Goal: Transaction & Acquisition: Obtain resource

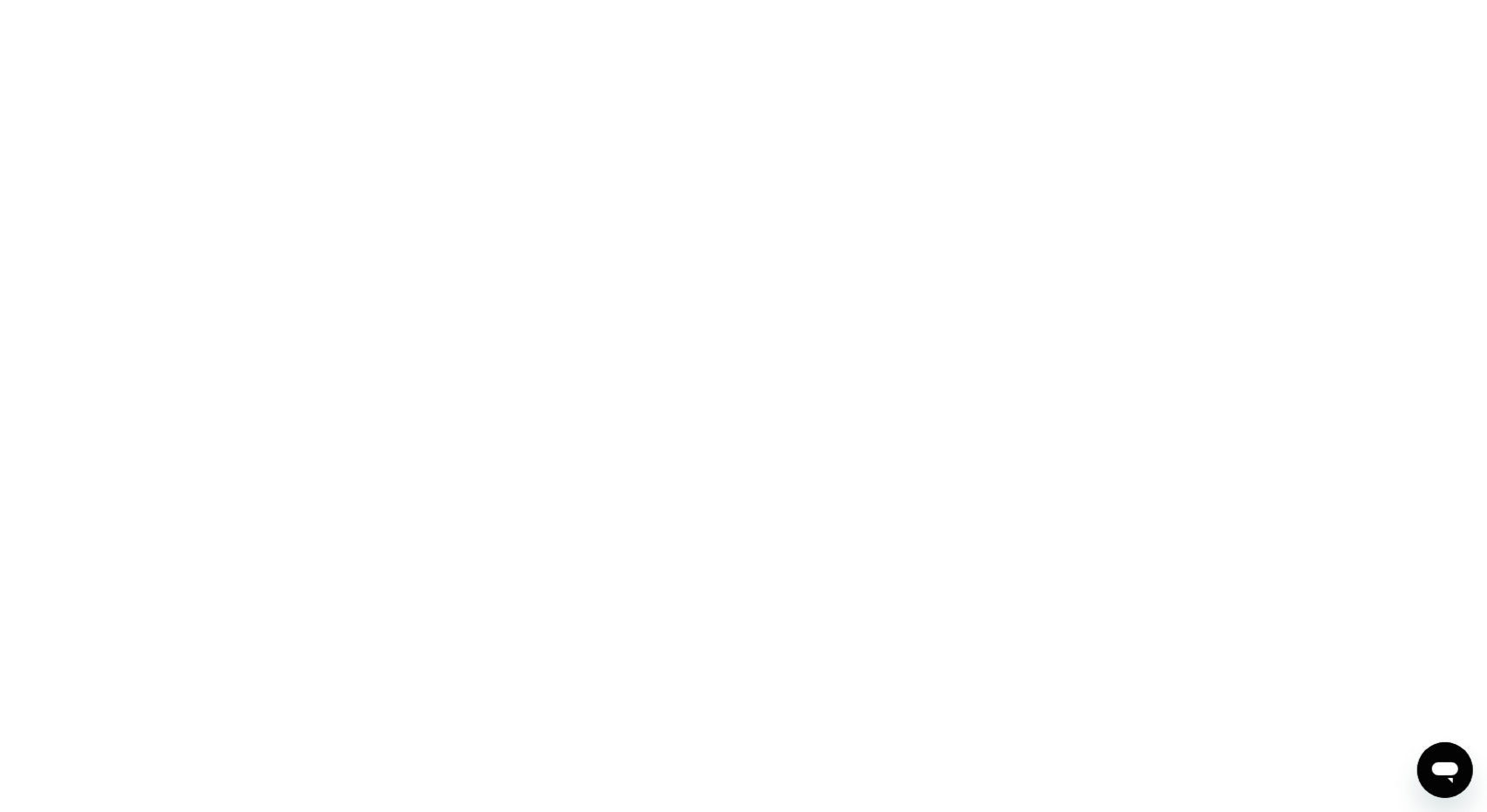
click at [28, 293] on div at bounding box center [743, 406] width 1487 height 812
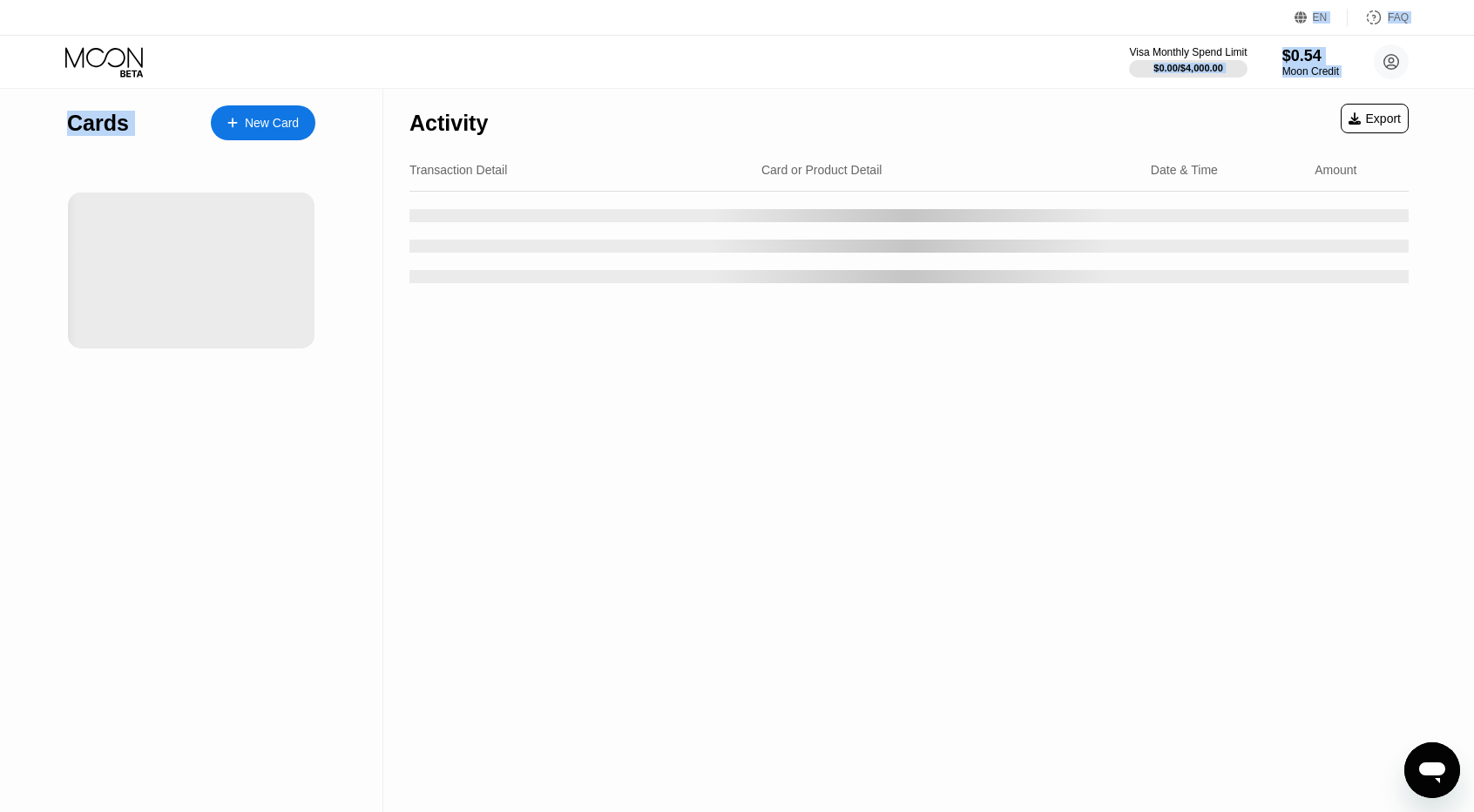
click at [674, 464] on div "Activity Export Transaction Detail Card or Product Detail Date & Time Amount" at bounding box center [909, 449] width 1052 height 724
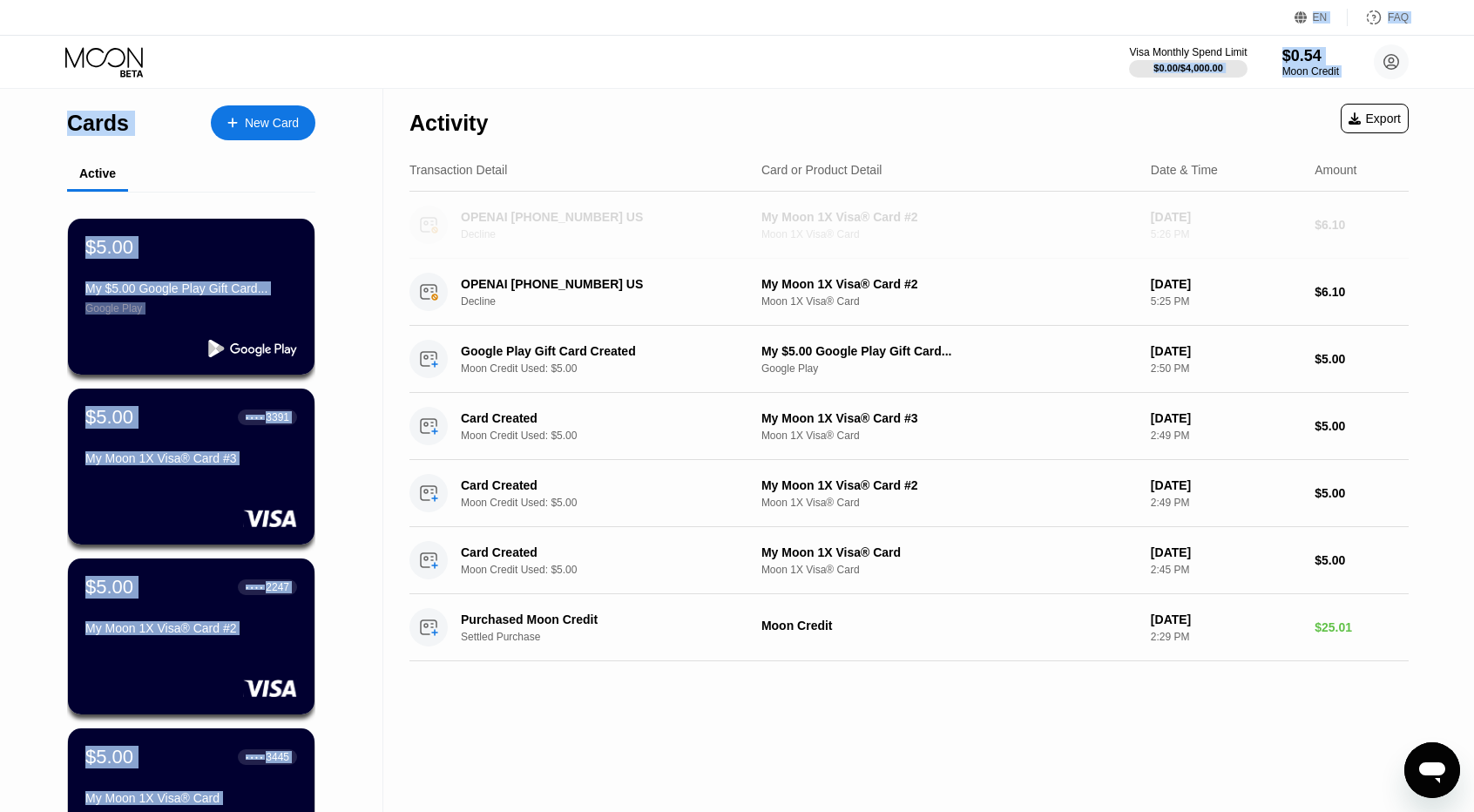
drag, startPoint x: 439, startPoint y: 195, endPoint x: 354, endPoint y: 142, distance: 100.2
click at [354, 142] on div "Cards New Card Active $5.00 My $5.00 Google Play Gift Card... Google Play $5.00…" at bounding box center [737, 512] width 1474 height 850
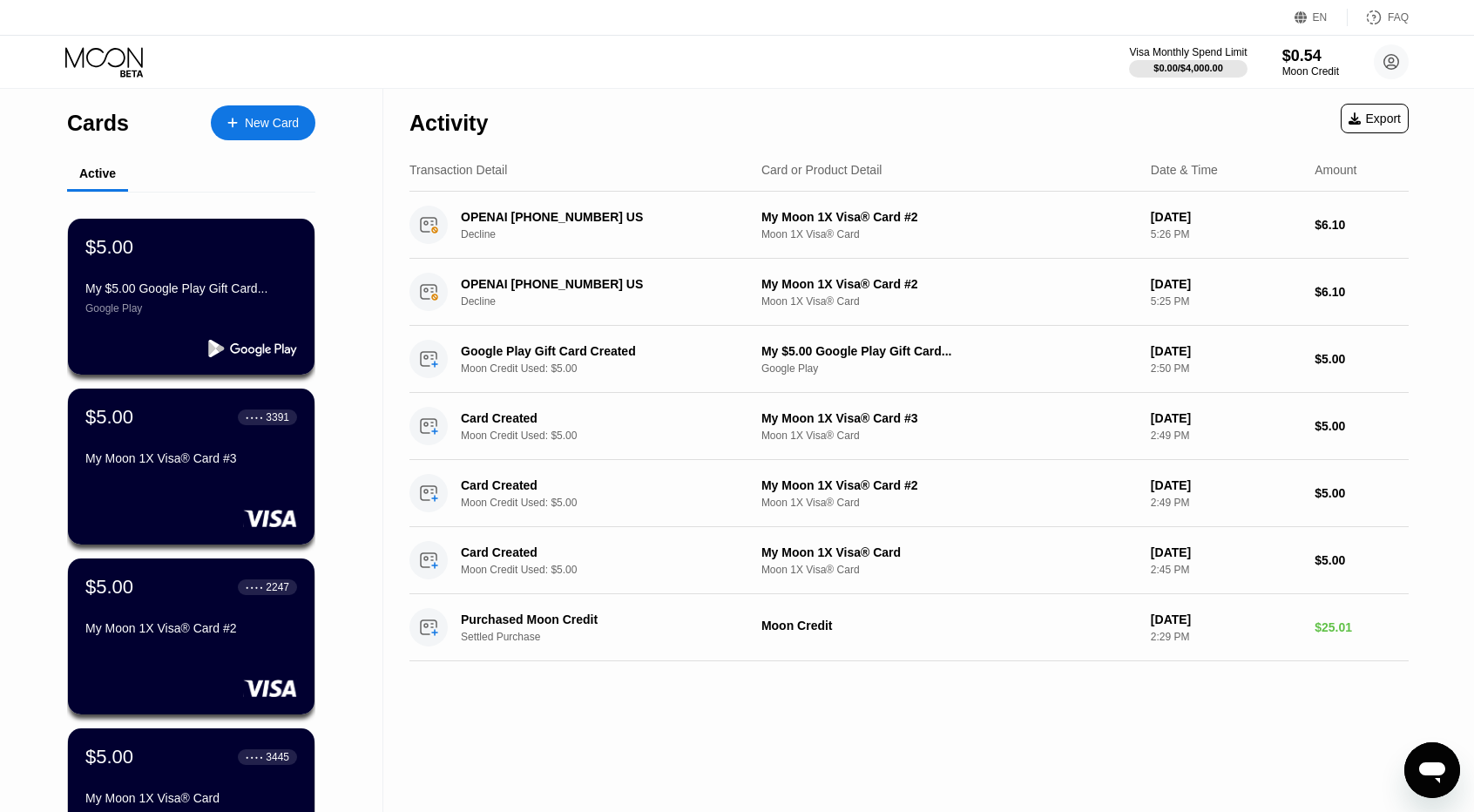
drag, startPoint x: 0, startPoint y: 88, endPoint x: 70, endPoint y: 96, distance: 70.5
click at [0, 88] on div "Cards New Card Active $5.00 My $5.00 Google Play Gift Card... Google Play $5.00…" at bounding box center [191, 512] width 383 height 850
click at [123, 48] on icon at bounding box center [106, 62] width 81 height 30
click at [1380, 60] on circle at bounding box center [1391, 61] width 35 height 34
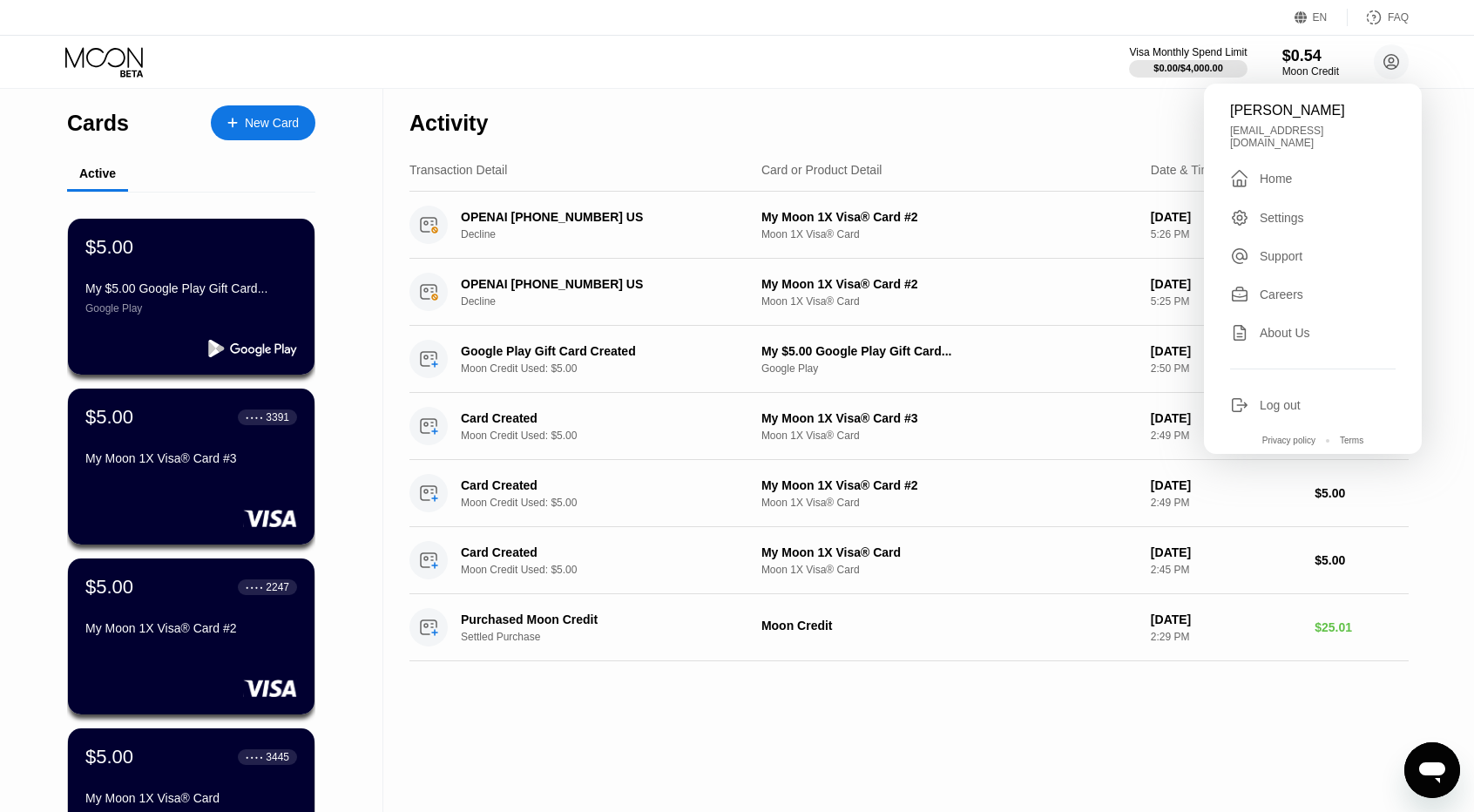
click at [1319, 175] on div " Home" at bounding box center [1313, 179] width 165 height 21
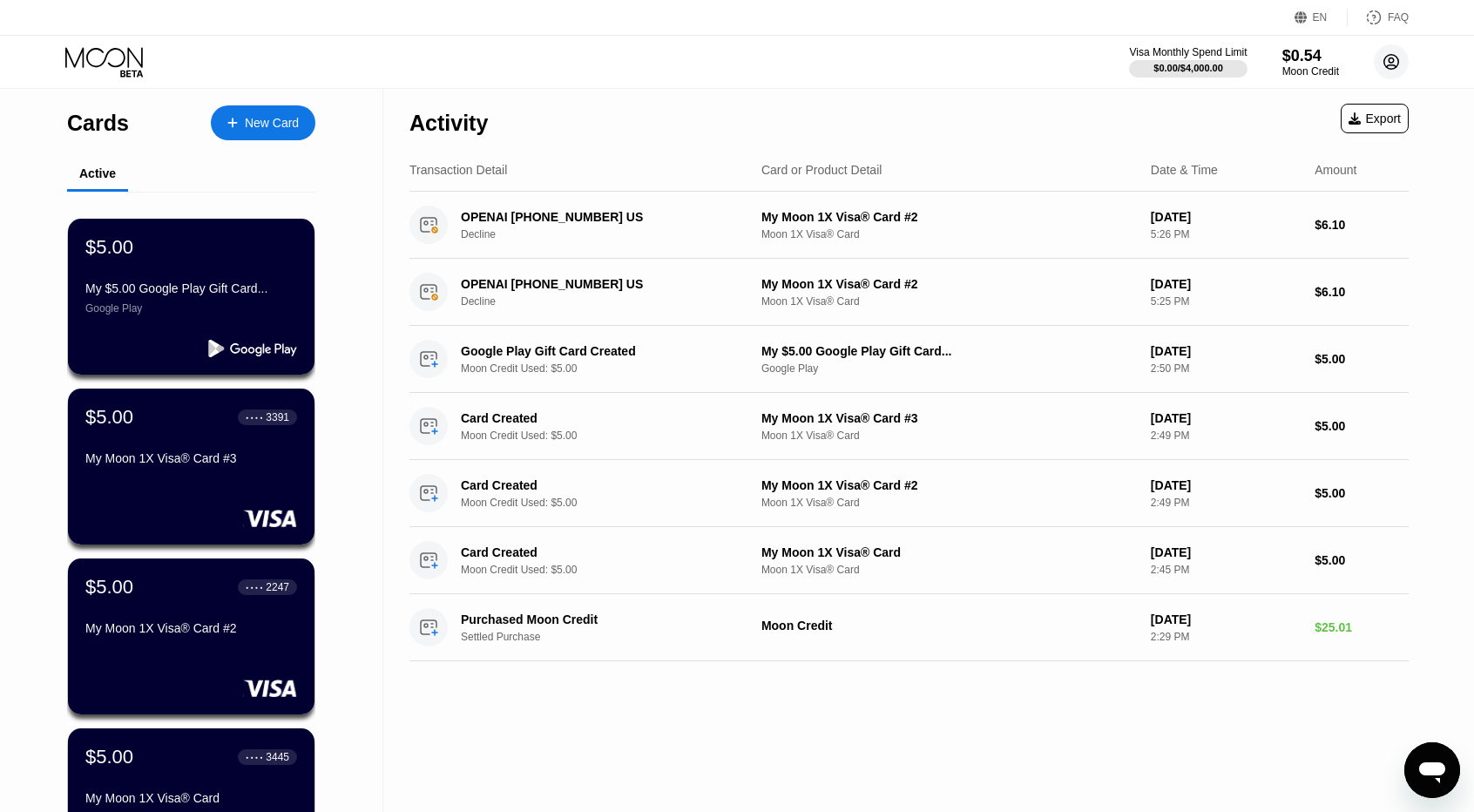
click at [1396, 48] on circle at bounding box center [1391, 61] width 35 height 34
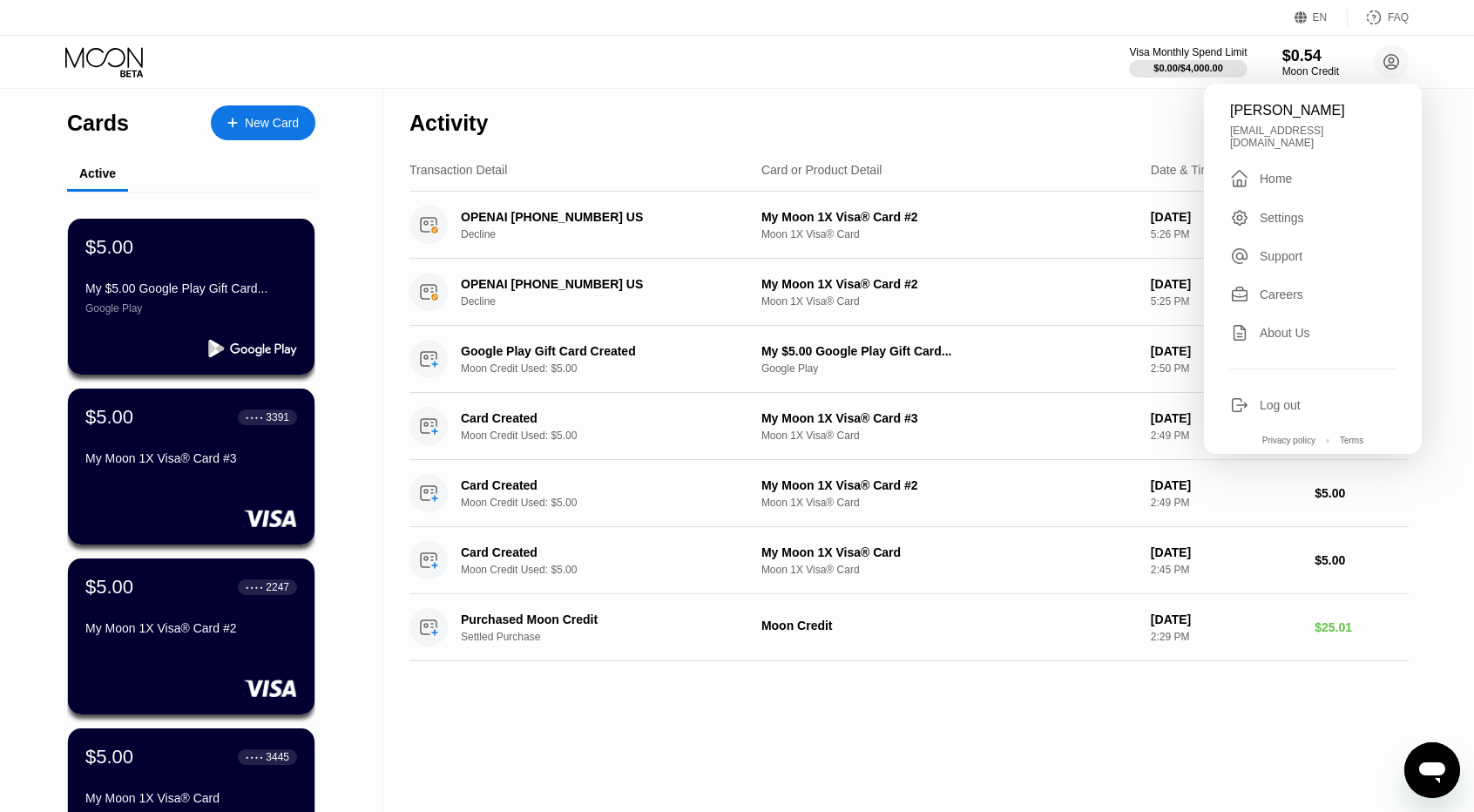
click at [1307, 210] on div "Settings" at bounding box center [1313, 218] width 165 height 19
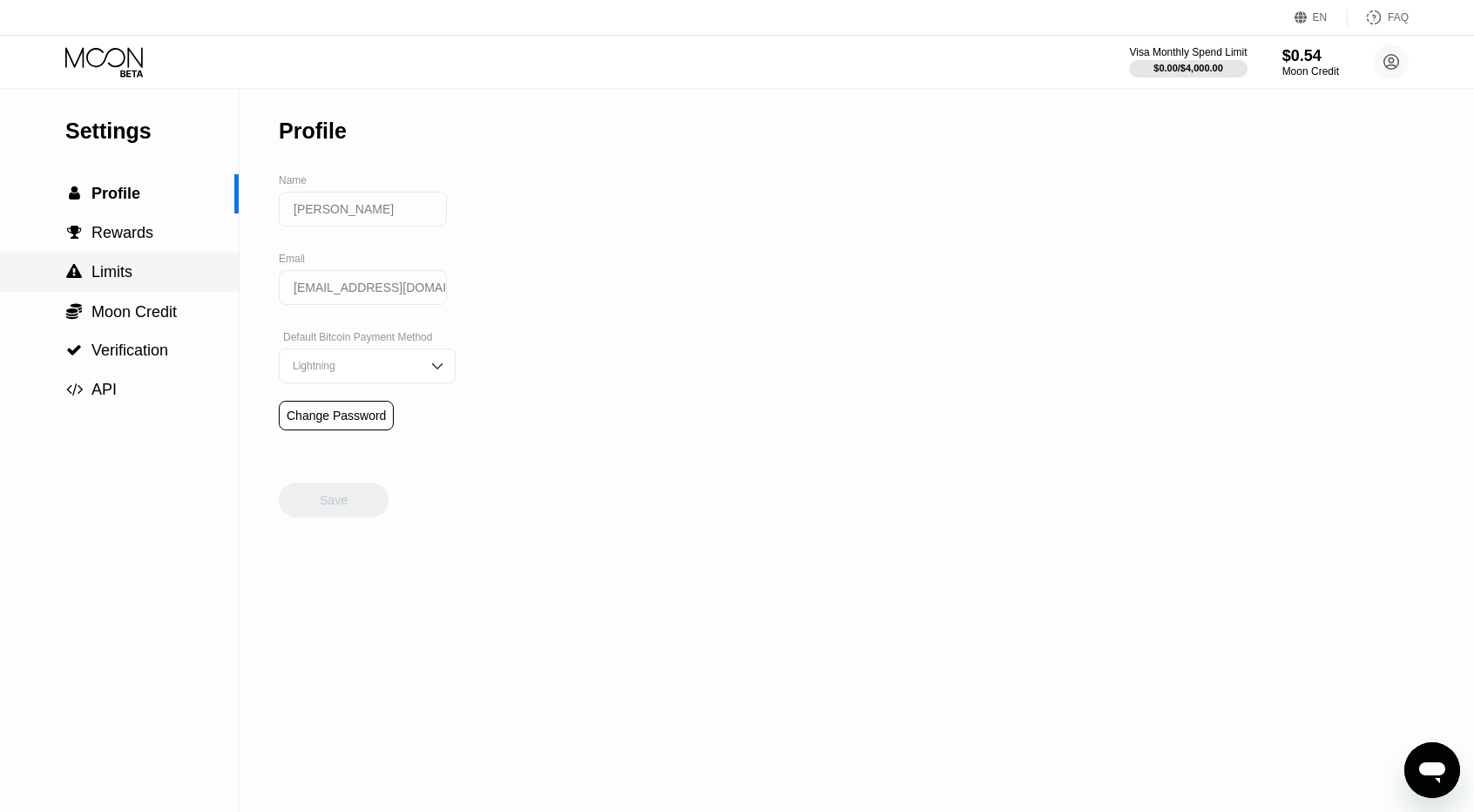
click at [122, 270] on span "Limits" at bounding box center [111, 272] width 41 height 18
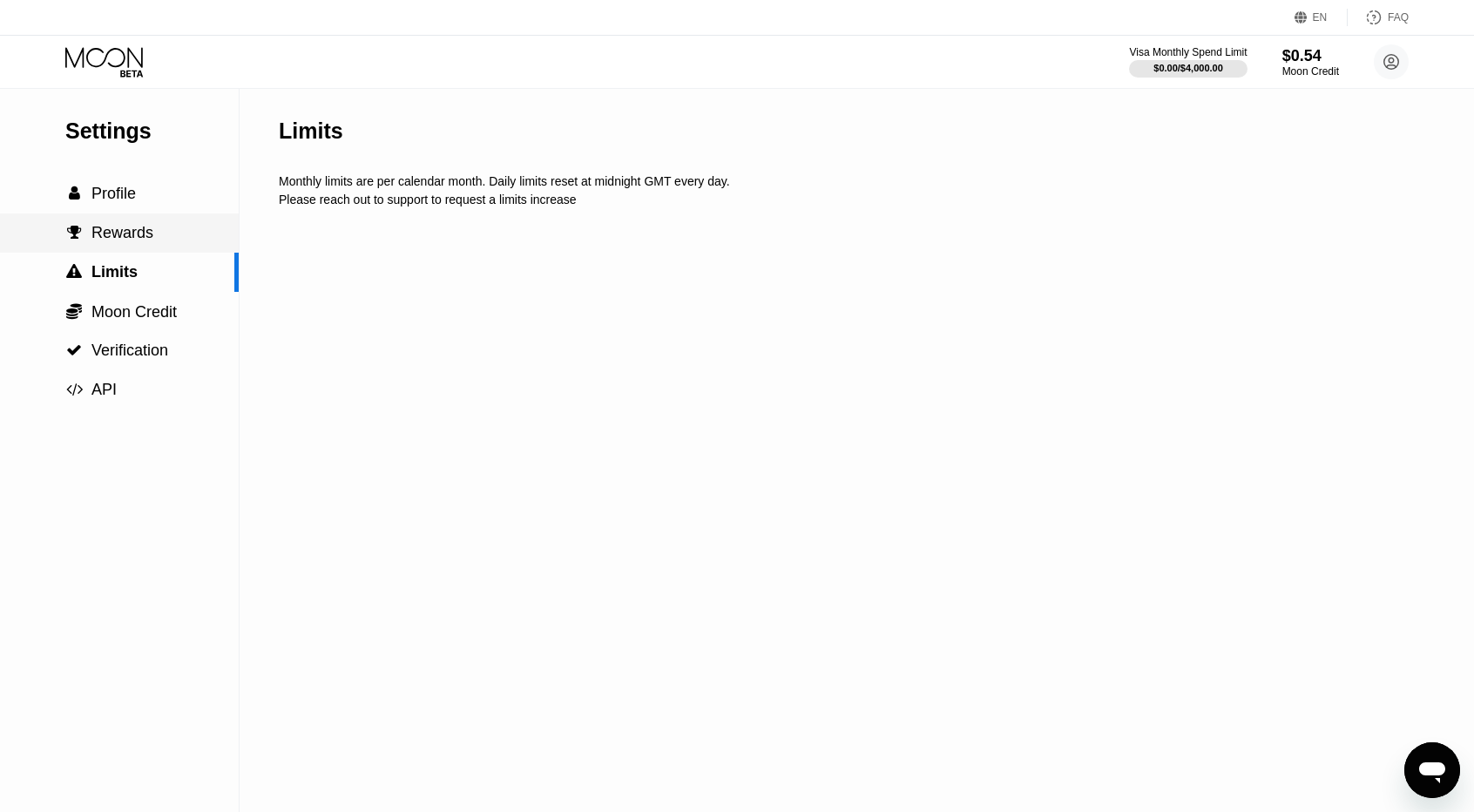
click at [133, 241] on span "Rewards" at bounding box center [122, 233] width 62 height 18
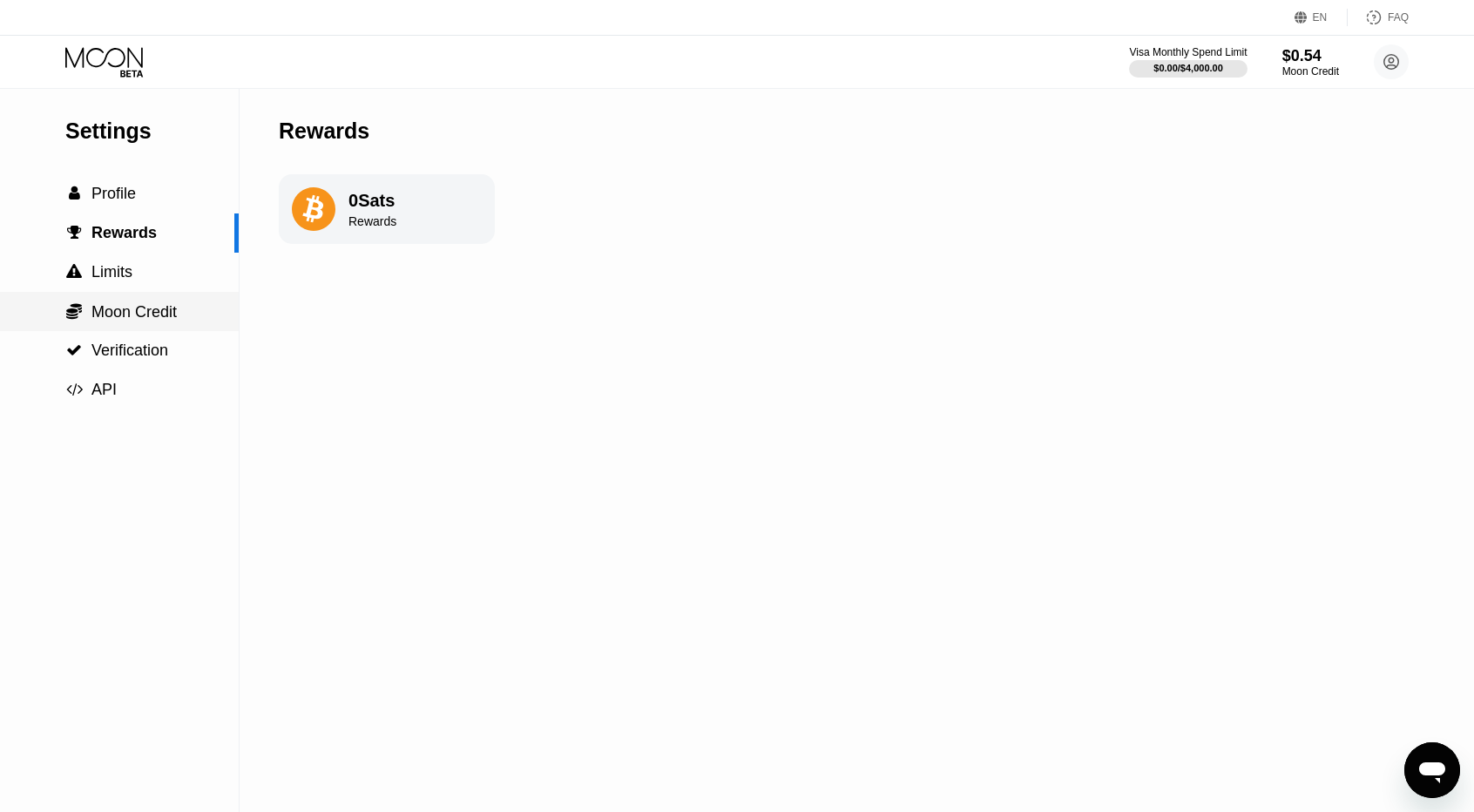
click at [205, 318] on div " Moon Credit" at bounding box center [119, 312] width 239 height 19
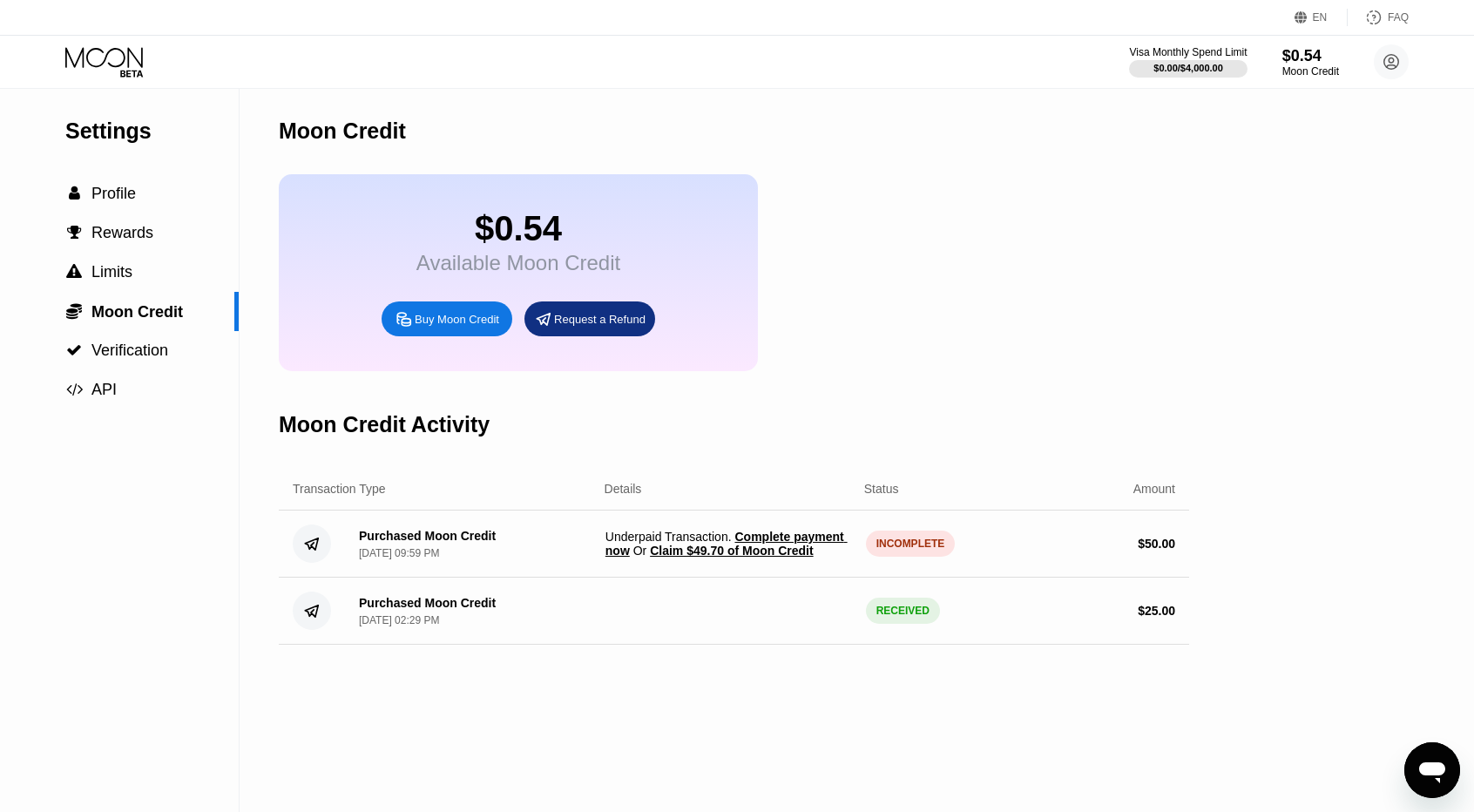
click at [0, 128] on div "Settings  Profile  Rewards  Limits  Moon Credit  Verification  API" at bounding box center [119, 248] width 239 height 321
click at [750, 557] on span "Claim $49.70 of Moon Credit" at bounding box center [732, 551] width 163 height 14
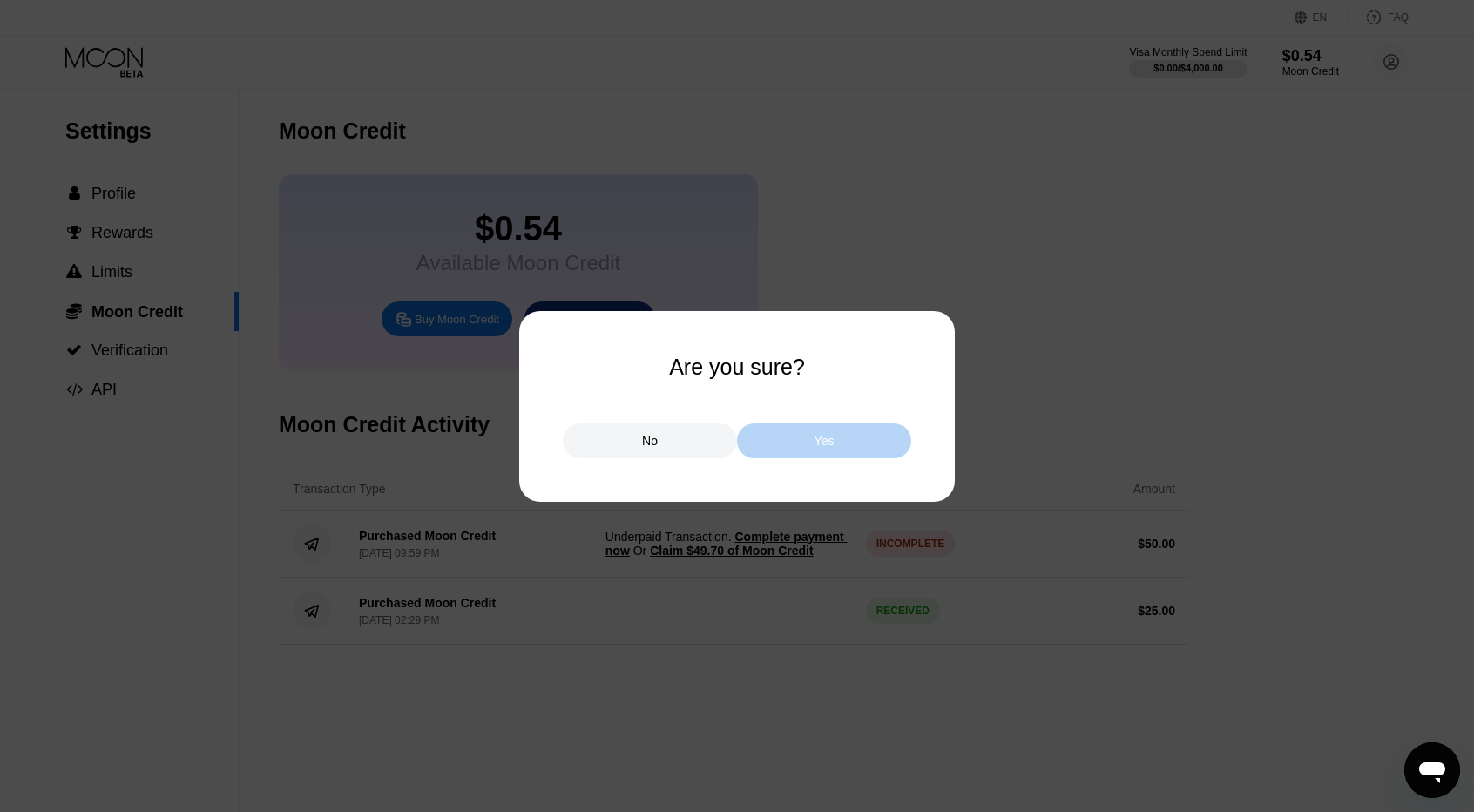
click at [872, 447] on div "Yes" at bounding box center [824, 440] width 174 height 34
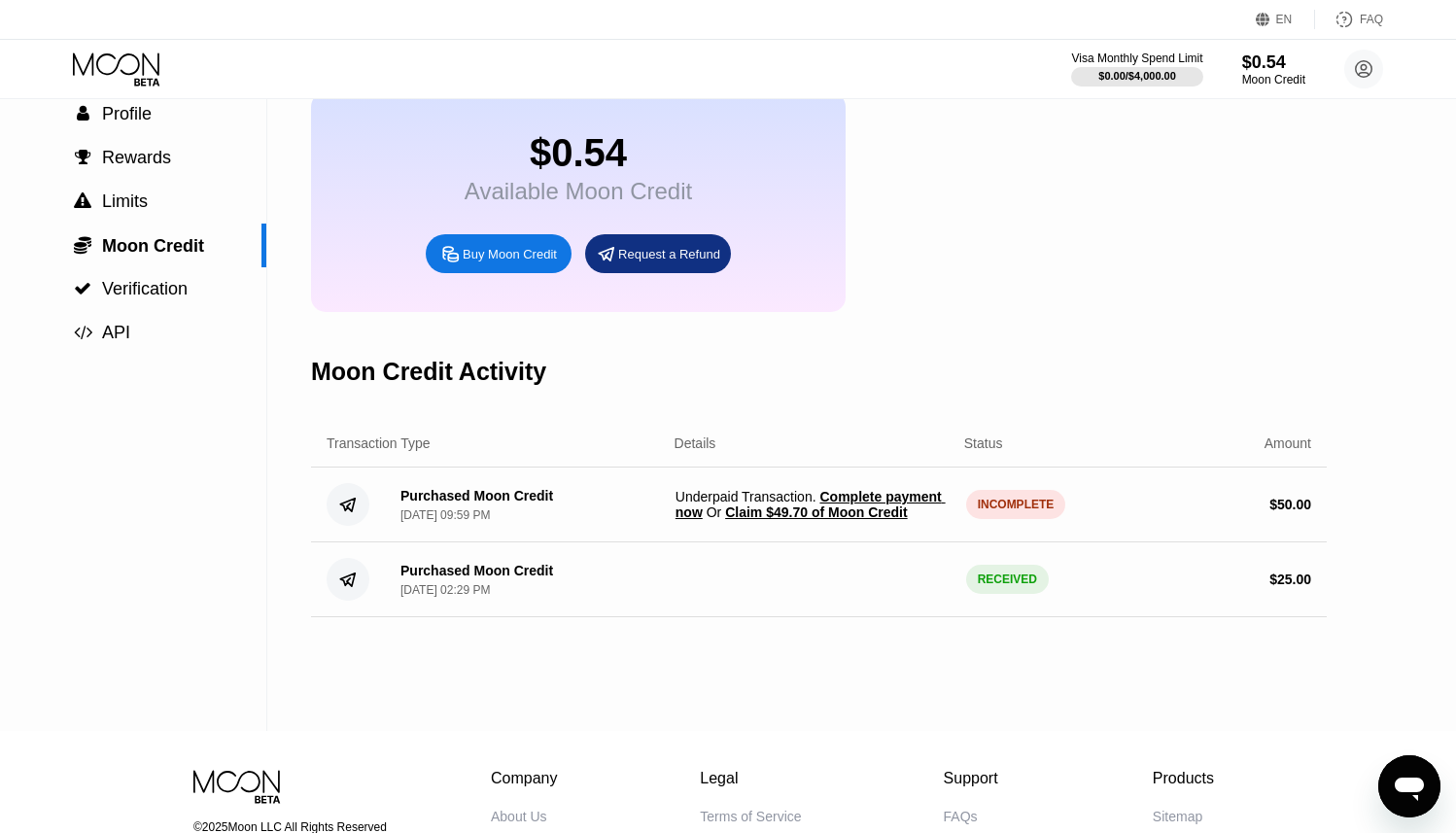
scroll to position [291, 0]
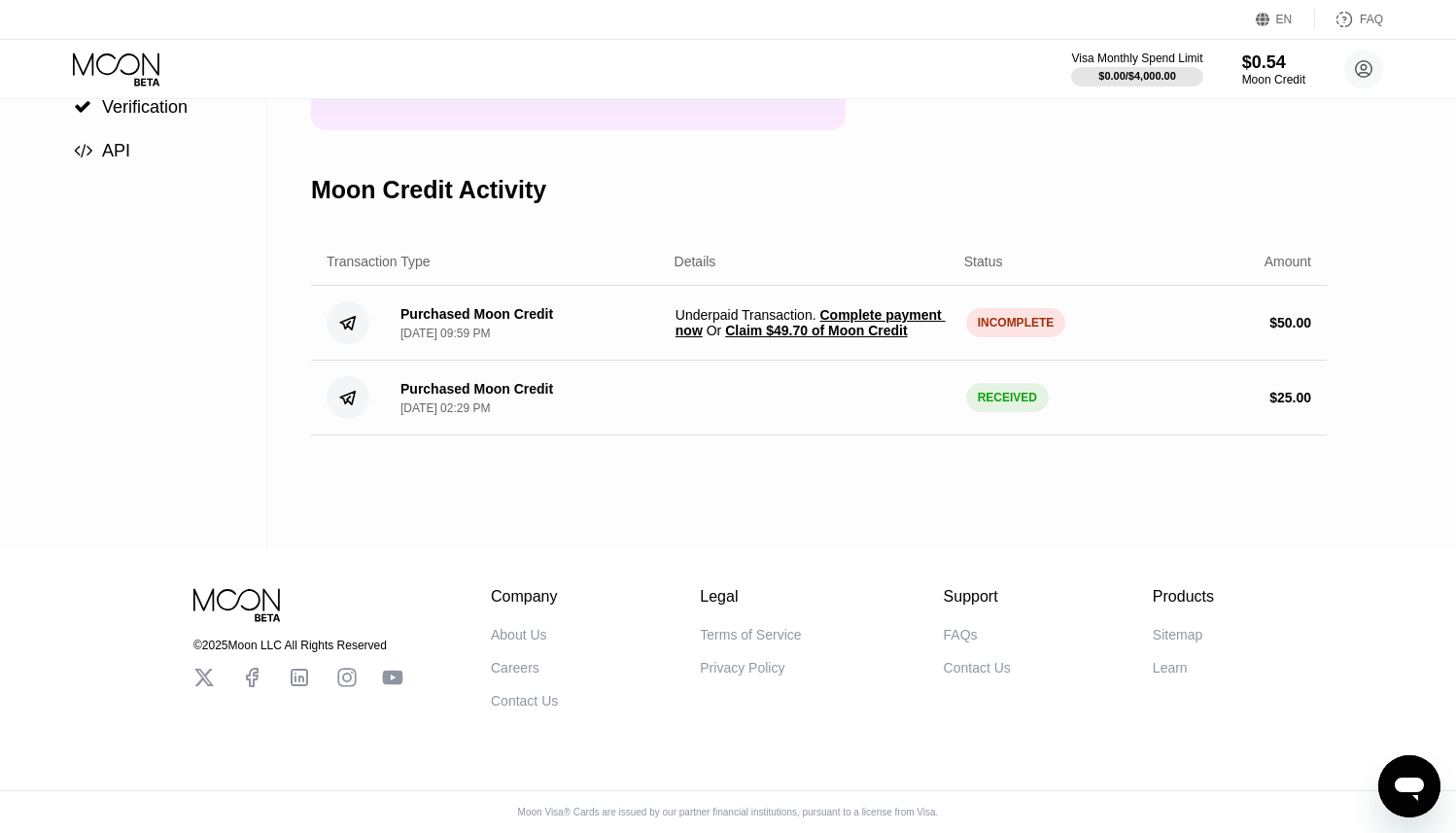
click at [792, 335] on span "Underpaid Transaction . Complete payment now Or Claim $49.70 of Moon Credit" at bounding box center [812, 323] width 275 height 32
click at [790, 339] on span "Claim $49.70 of Moon Credit" at bounding box center [816, 331] width 182 height 16
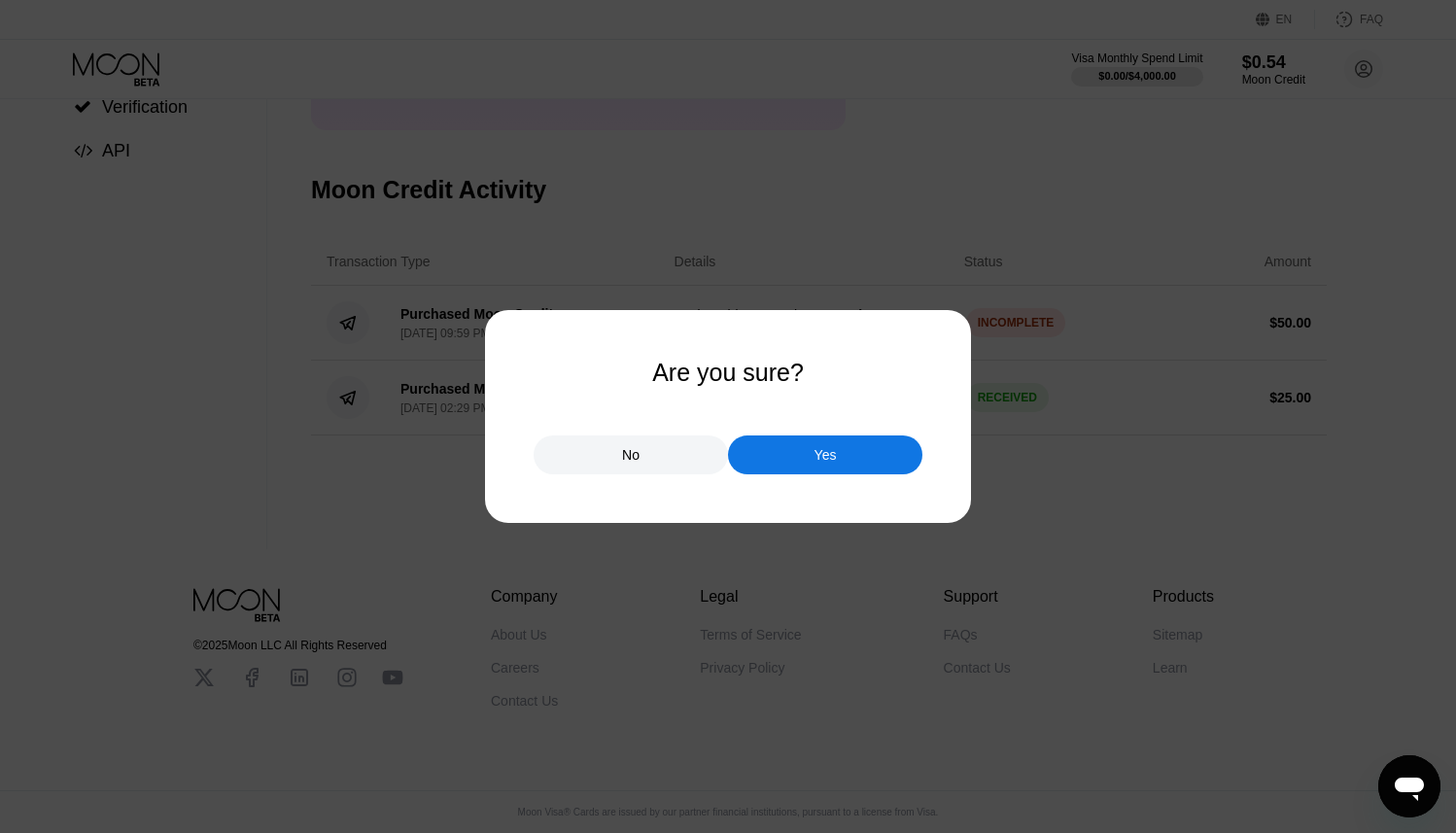
click at [821, 442] on div "Yes" at bounding box center [825, 454] width 194 height 38
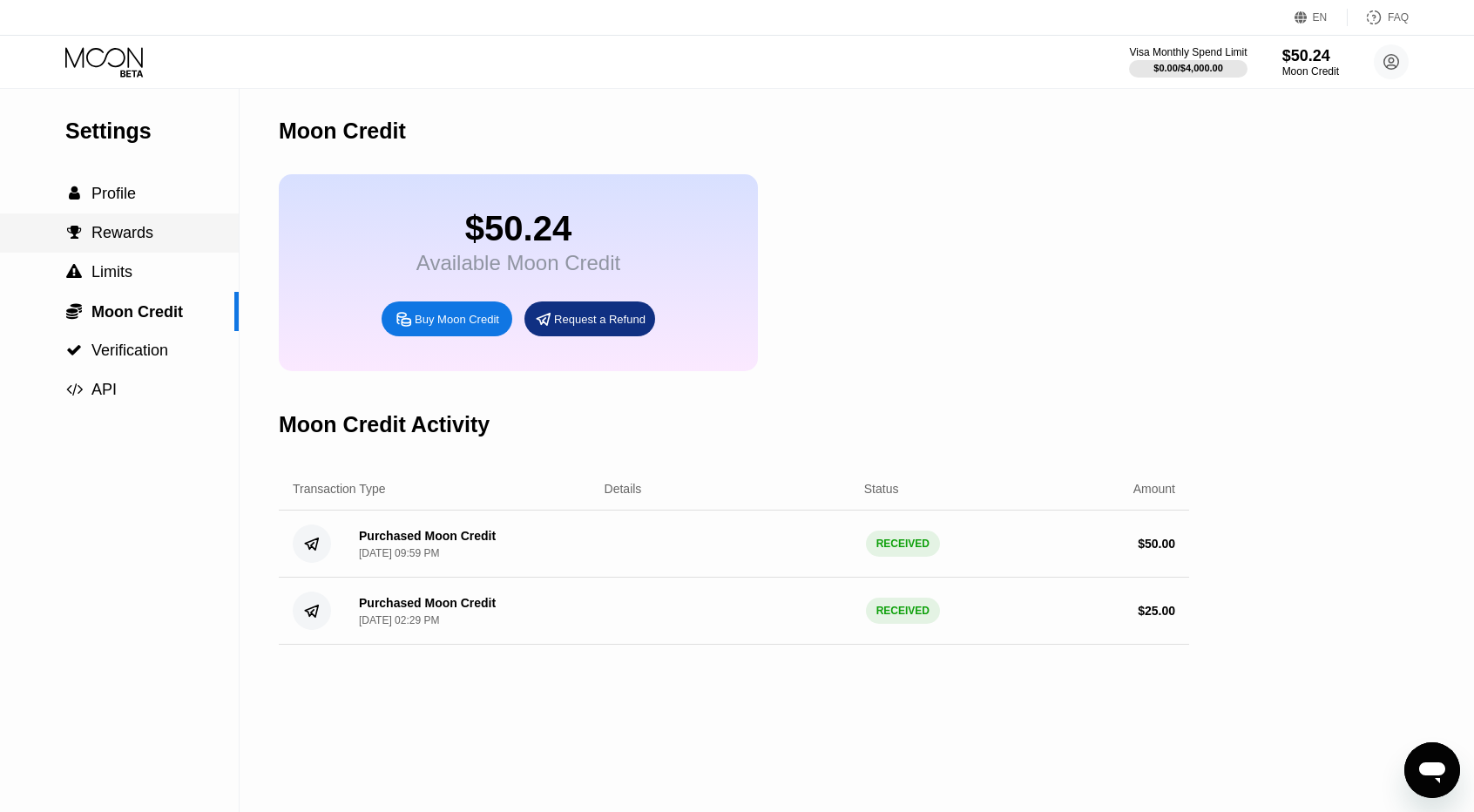
click at [174, 241] on div " Rewards" at bounding box center [119, 233] width 239 height 19
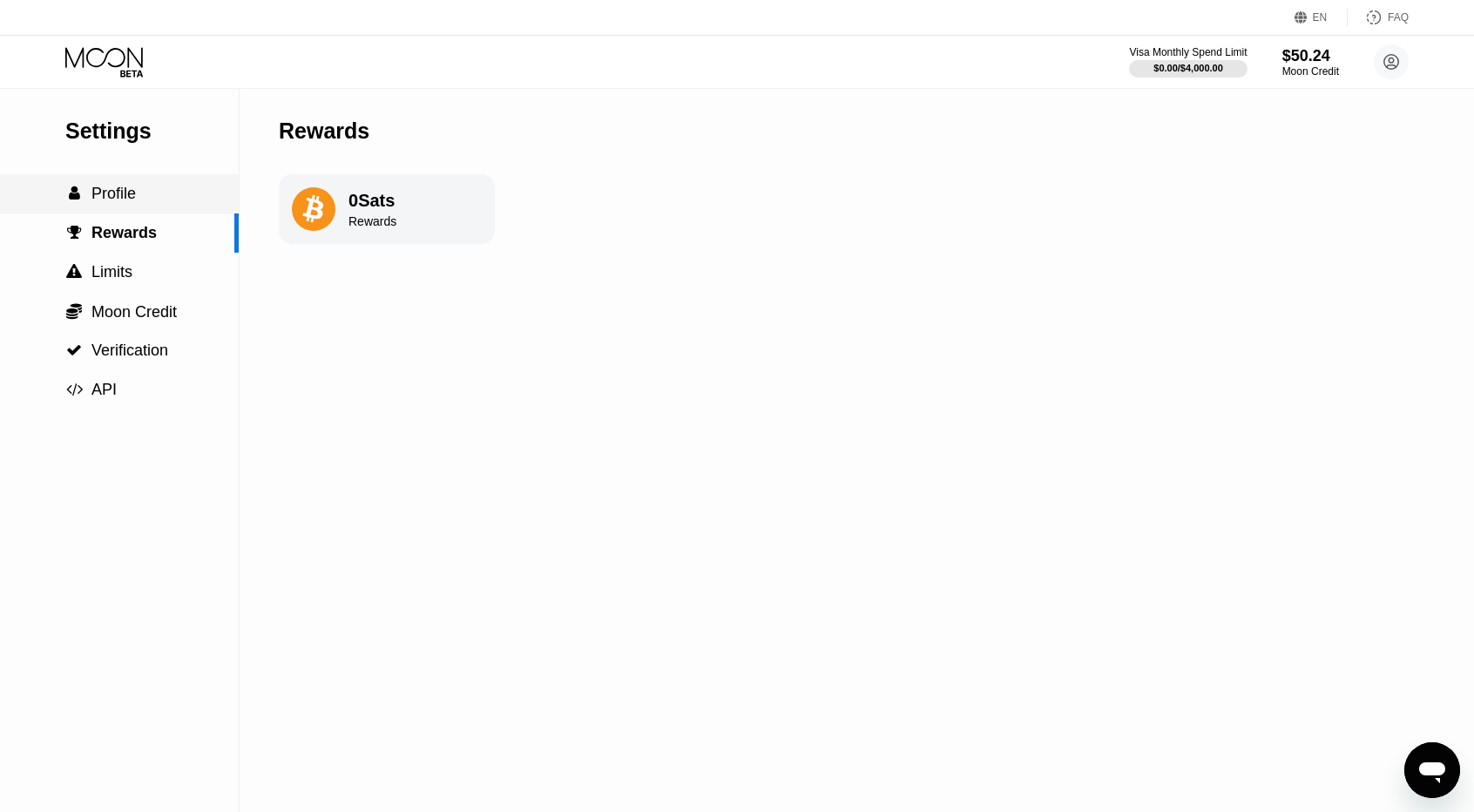
click at [162, 203] on div " Profile" at bounding box center [119, 194] width 239 height 19
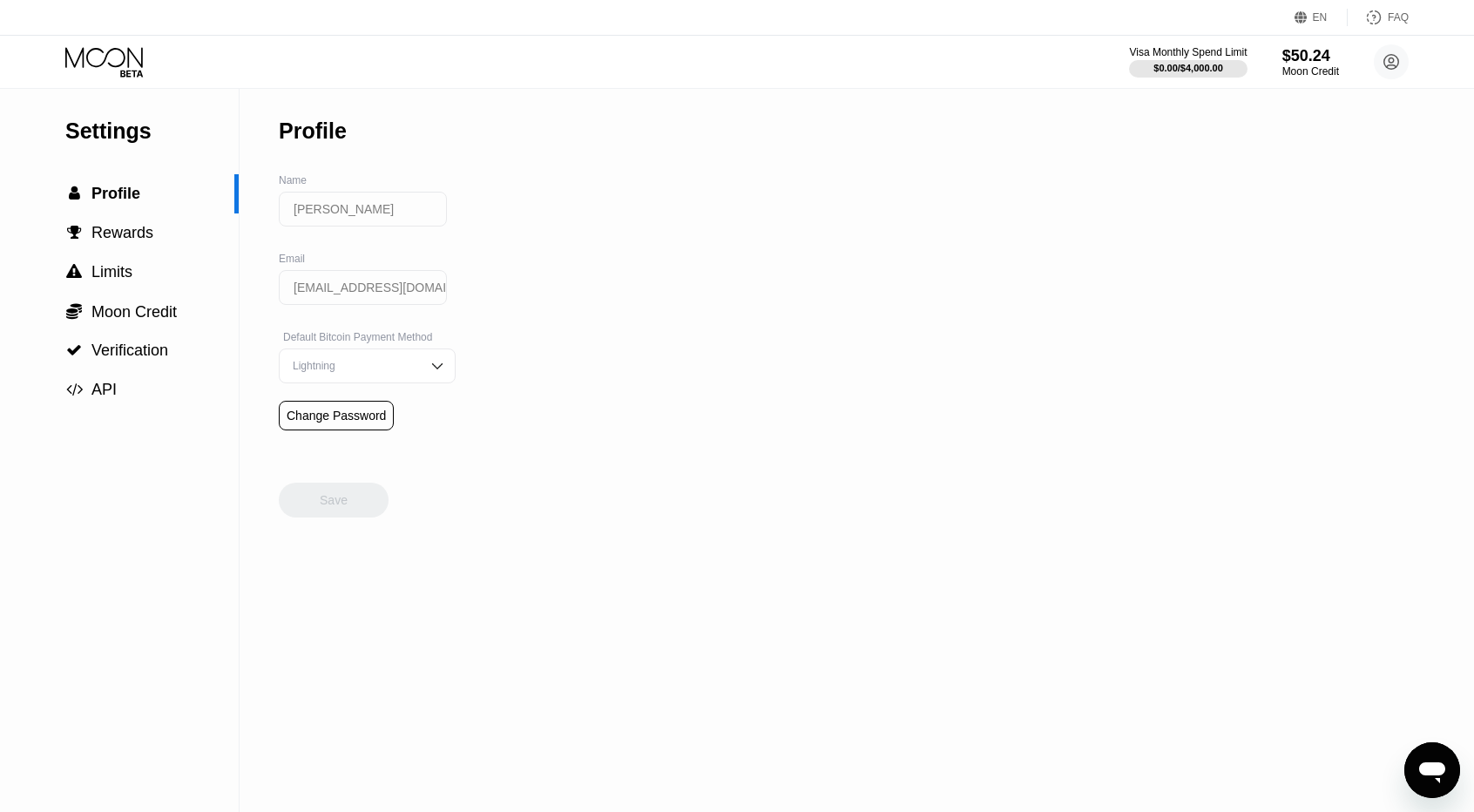
click at [92, 45] on div "Visa Monthly Spend Limit $0.00 / $4,000.00 $50.24 Moon Credit [PERSON_NAME] [EM…" at bounding box center [737, 61] width 1474 height 52
drag, startPoint x: 104, startPoint y: 8, endPoint x: 104, endPoint y: 78, distance: 70.0
click at [104, 11] on div "EN Language Select an item Save FAQ" at bounding box center [737, 18] width 1474 height 35
click at [104, 77] on div "Visa Monthly Spend Limit $0.00 / $4,000.00 $50.24 Moon Credit [PERSON_NAME] [EM…" at bounding box center [737, 61] width 1474 height 52
click at [120, 65] on icon at bounding box center [106, 62] width 81 height 30
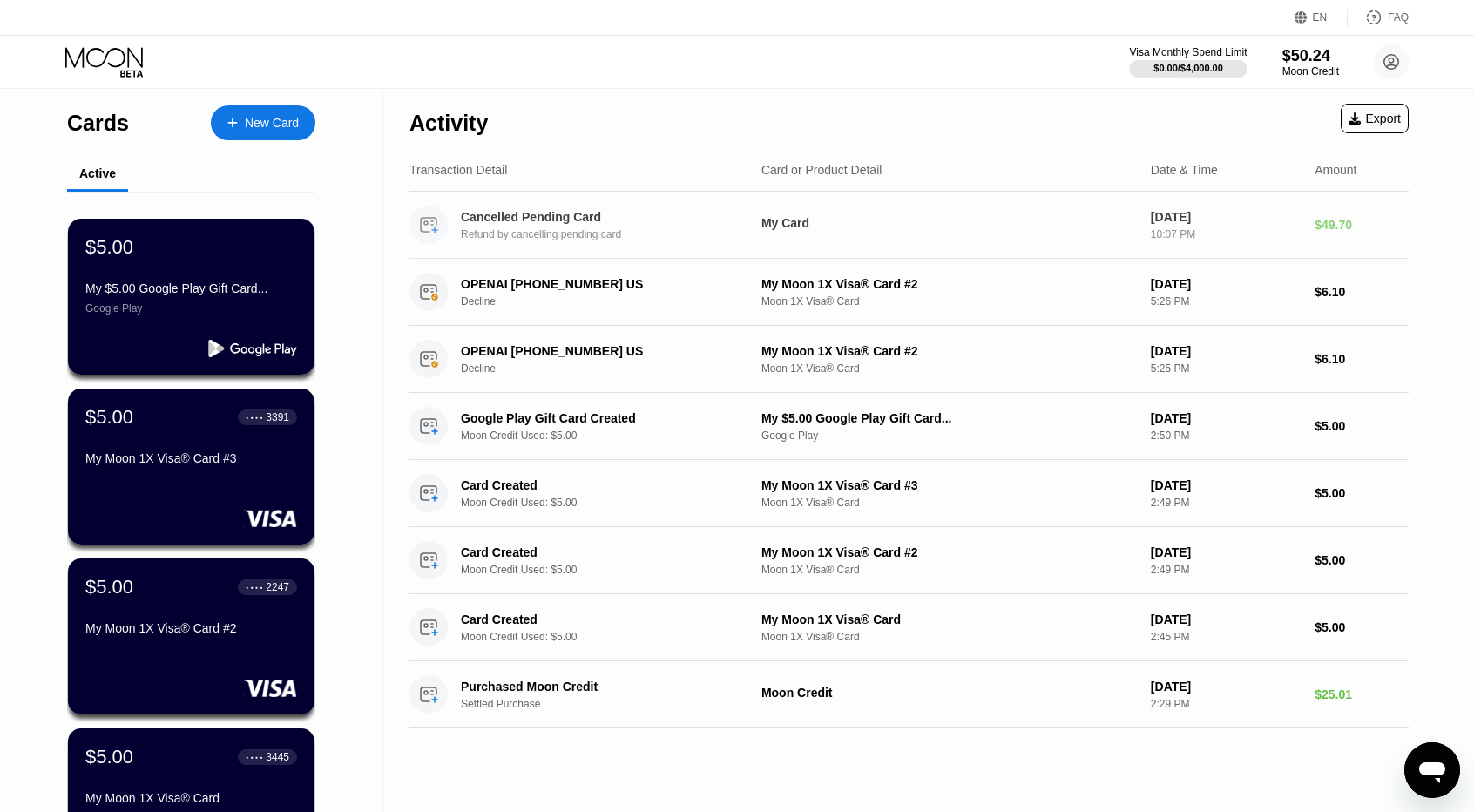
click at [1242, 215] on div "[DATE]" at bounding box center [1225, 217] width 150 height 14
click at [602, 241] on div "Refund by cancelling pending card" at bounding box center [613, 234] width 304 height 12
drag, startPoint x: 1294, startPoint y: 696, endPoint x: 1232, endPoint y: 717, distance: 65.5
click at [1324, 696] on div "Purchased Moon Credit Settled Purchase Moon Credit [DATE] 2:29 PM $25.01" at bounding box center [910, 694] width 1000 height 67
